Goal: Information Seeking & Learning: Check status

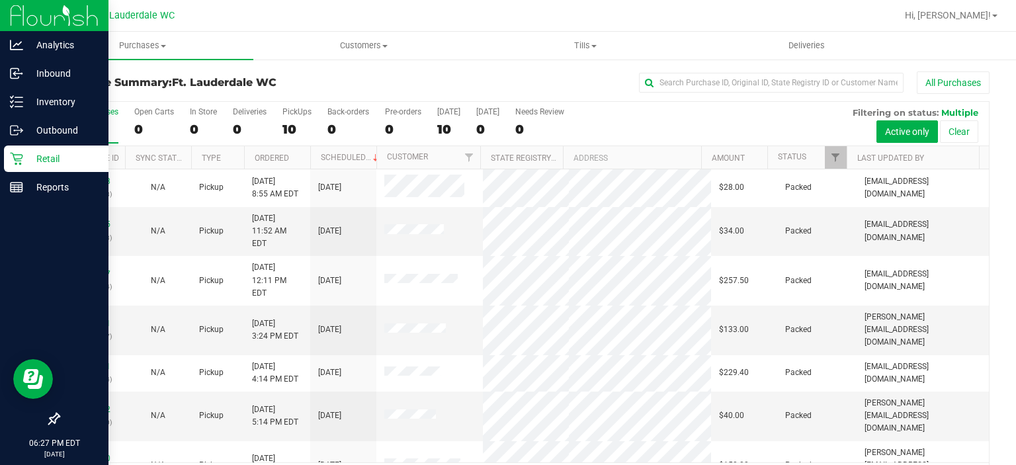
click at [11, 171] on div "Retail" at bounding box center [56, 159] width 105 height 26
click at [26, 187] on p "Reports" at bounding box center [62, 187] width 79 height 16
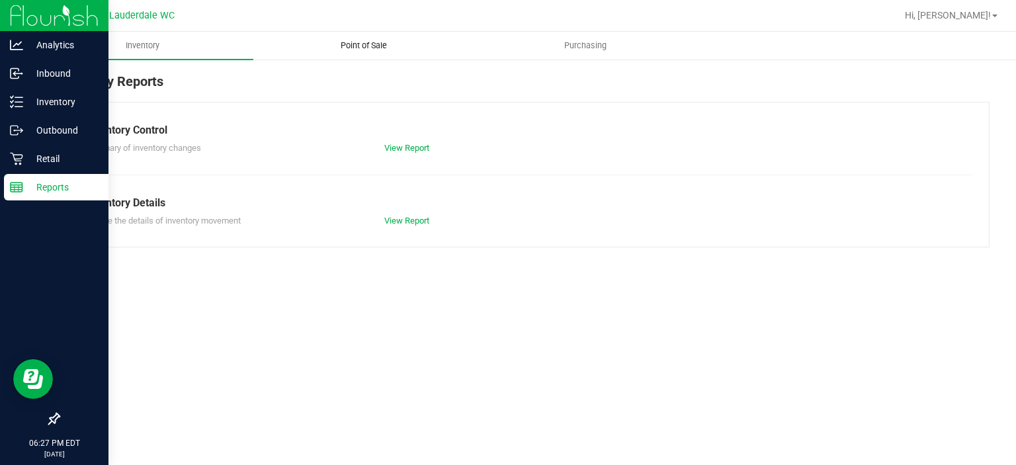
click at [350, 48] on span "Point of Sale" at bounding box center [364, 46] width 82 height 12
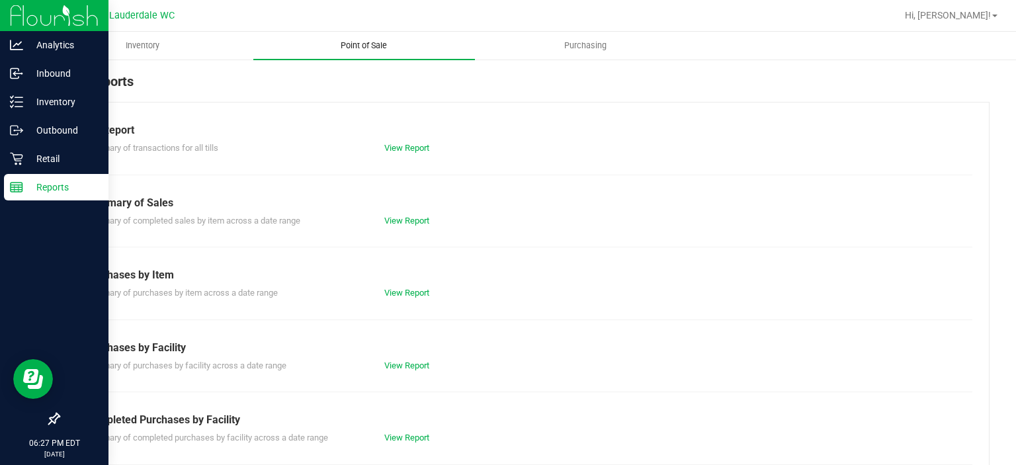
scroll to position [229, 0]
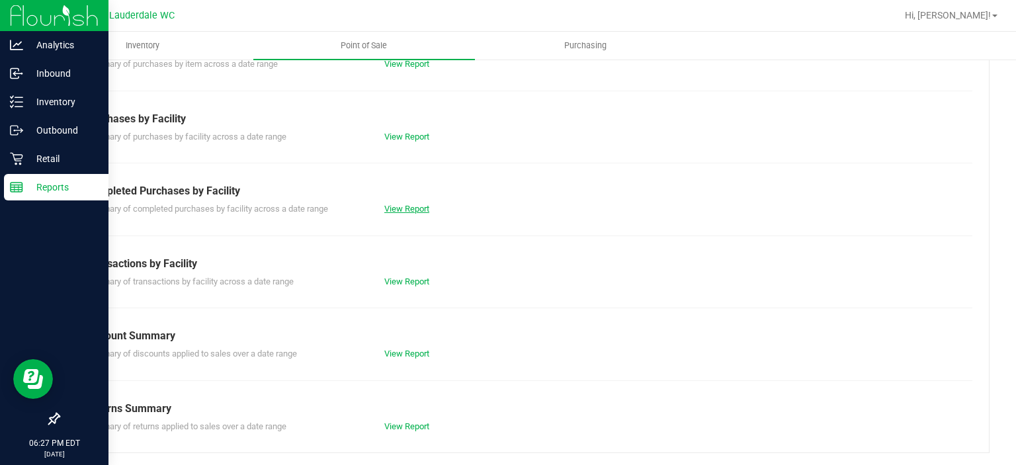
click at [397, 210] on link "View Report" at bounding box center [406, 209] width 45 height 10
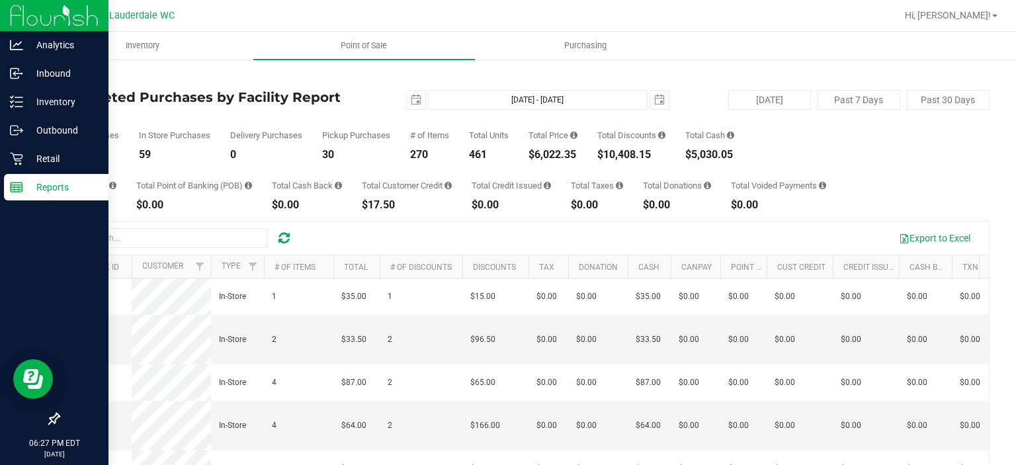
click at [398, 168] on div "Total CanPay $974.80 Total Point of Banking (POB) $0.00 Total Cash Back $0.00 T…" at bounding box center [524, 185] width 932 height 50
